Goal: Navigation & Orientation: Go to known website

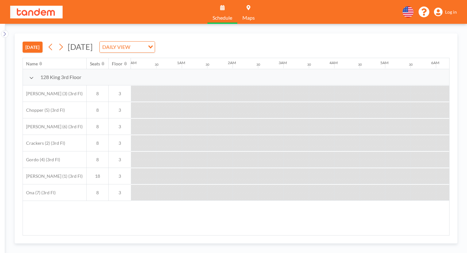
scroll to position [0, 44]
